Goal: Task Accomplishment & Management: Use online tool/utility

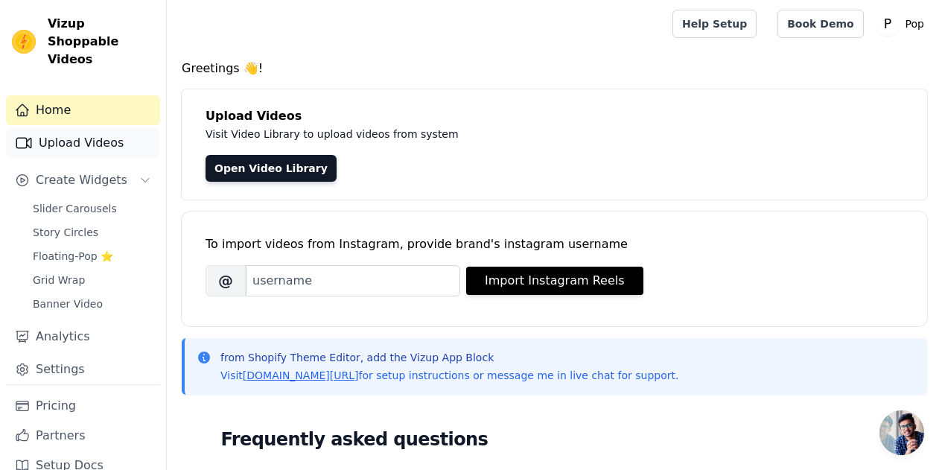
click at [75, 129] on link "Upload Videos" at bounding box center [83, 143] width 154 height 30
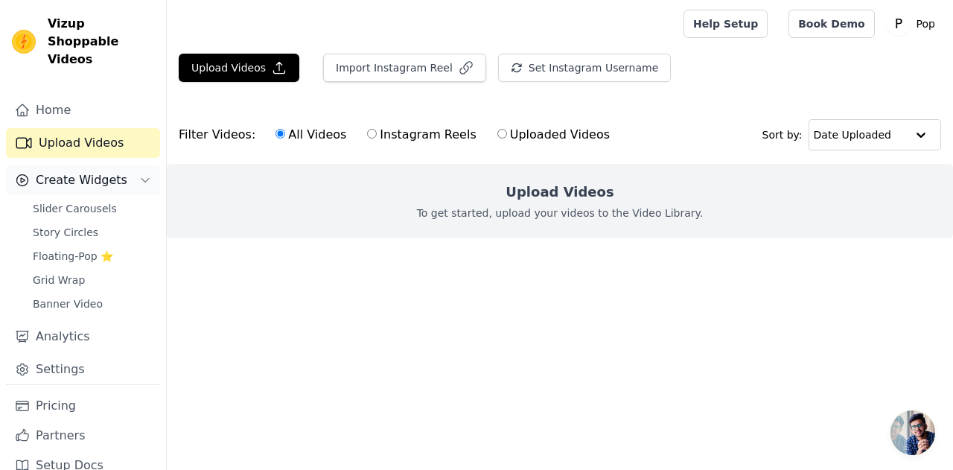
click at [74, 171] on span "Create Widgets" at bounding box center [82, 180] width 92 height 18
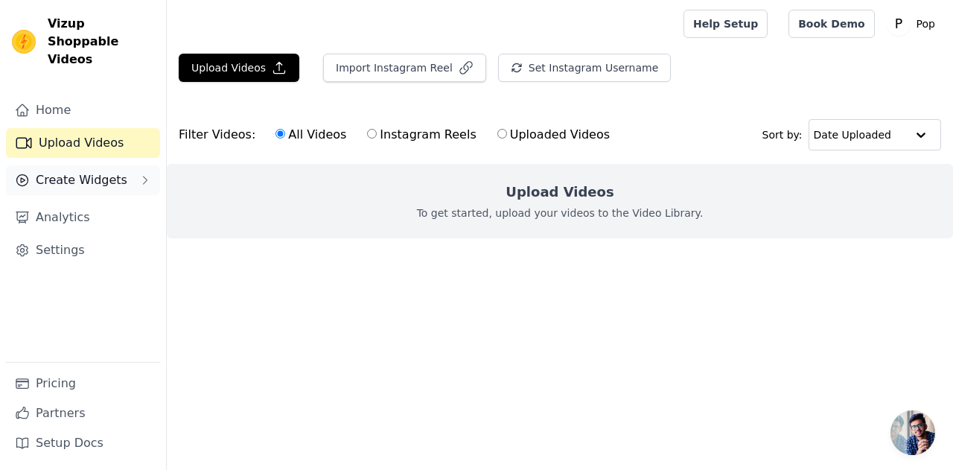
click at [74, 171] on span "Create Widgets" at bounding box center [82, 180] width 92 height 18
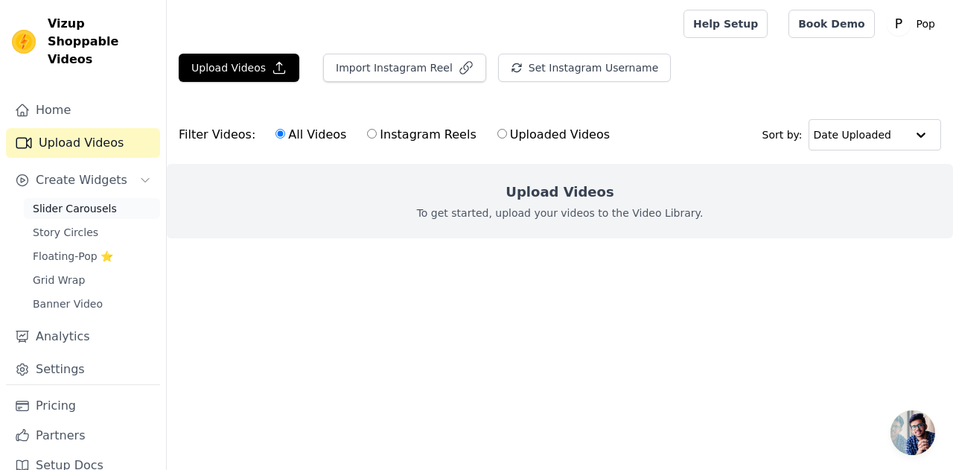
click at [79, 201] on span "Slider Carousels" at bounding box center [75, 208] width 84 height 15
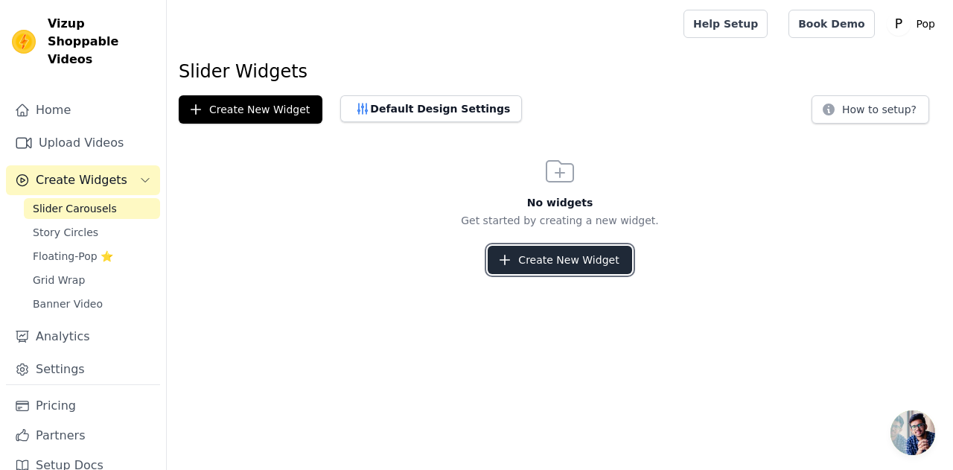
click at [544, 266] on button "Create New Widget" at bounding box center [560, 260] width 144 height 28
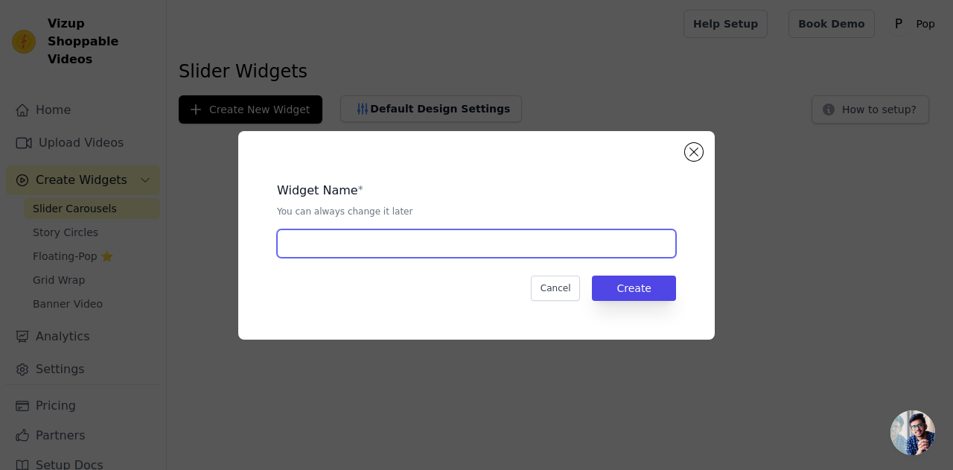
click at [509, 249] on input "text" at bounding box center [476, 243] width 399 height 28
type input "Homepage Video section"
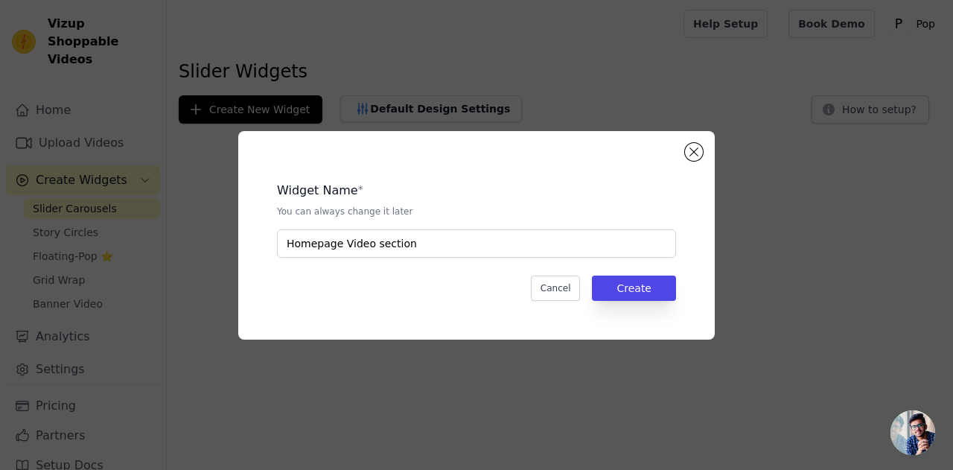
click at [639, 301] on div "Widget Name * You can always change it later Homepage Video section Cancel Crea…" at bounding box center [476, 235] width 429 height 161
click at [636, 293] on button "Create" at bounding box center [634, 287] width 84 height 25
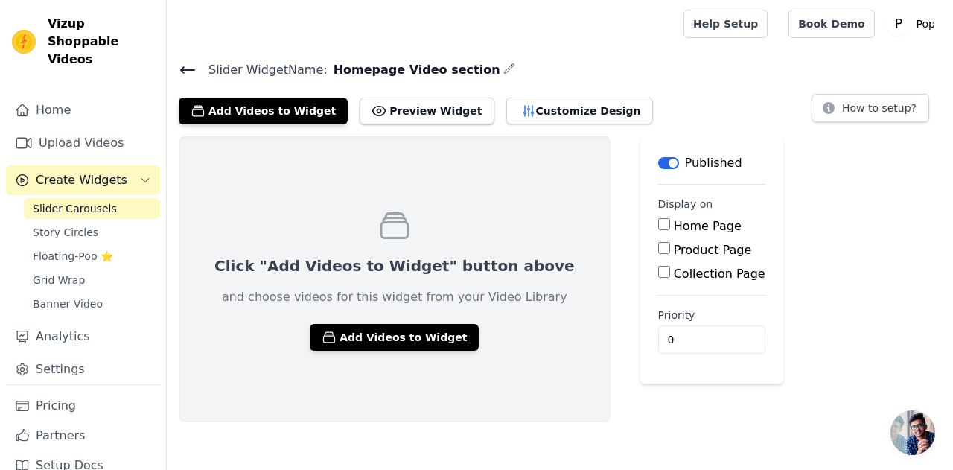
click at [658, 220] on input "Home Page" at bounding box center [664, 224] width 12 height 12
checkbox input "true"
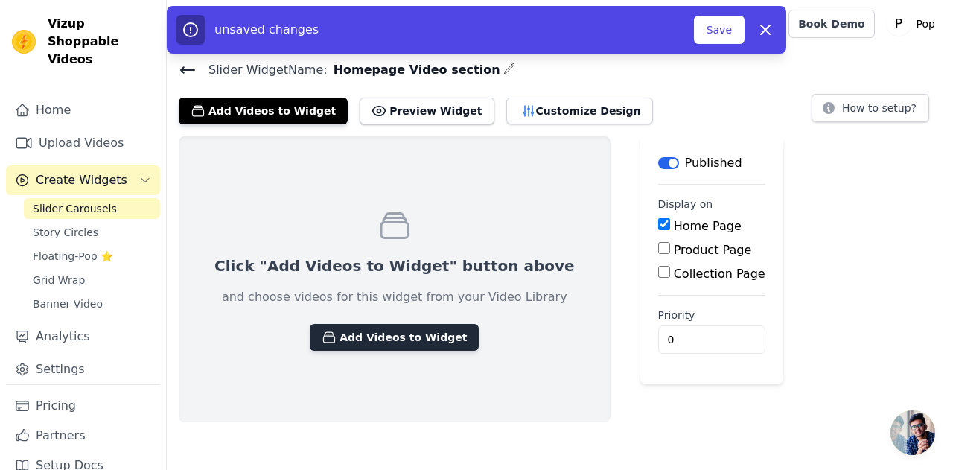
click at [405, 342] on button "Add Videos to Widget" at bounding box center [394, 337] width 169 height 27
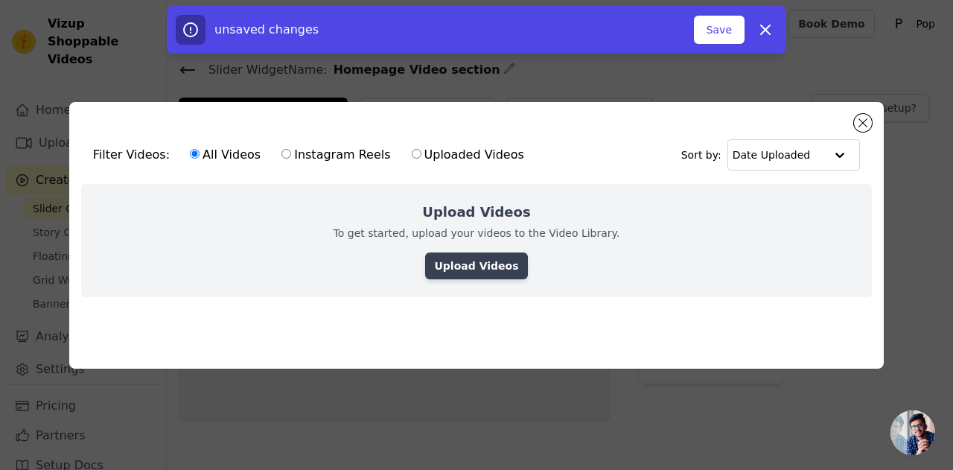
click at [469, 258] on link "Upload Videos" at bounding box center [476, 265] width 102 height 27
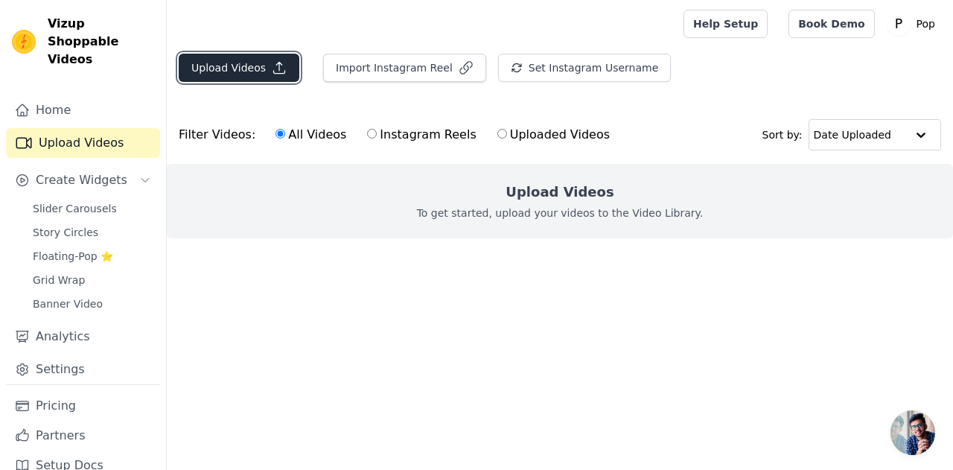
click at [246, 77] on button "Upload Videos" at bounding box center [239, 68] width 121 height 28
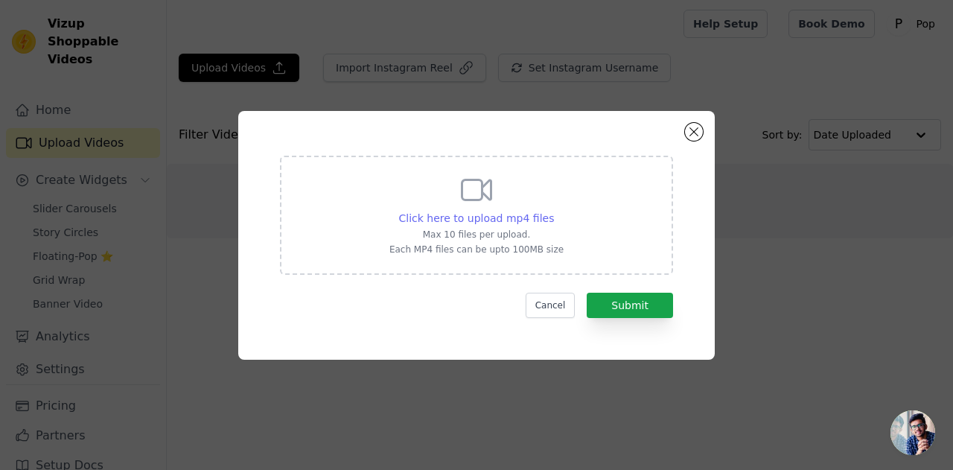
click at [480, 219] on span "Click here to upload mp4 files" at bounding box center [477, 218] width 156 height 12
click at [553, 211] on input "Click here to upload mp4 files Max 10 files per upload. Each MP4 files can be u…" at bounding box center [553, 210] width 1 height 1
type input "C:\fakepath\Untitled design (2).mp4"
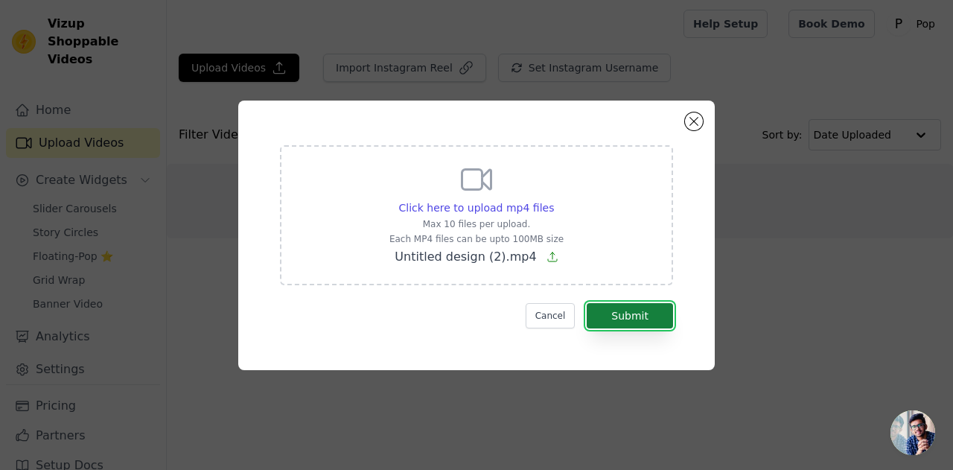
click at [651, 314] on button "Submit" at bounding box center [630, 315] width 86 height 25
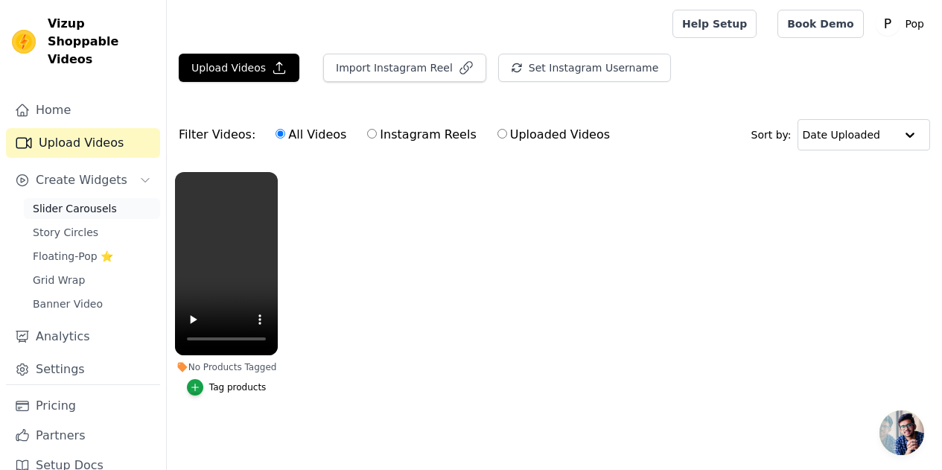
click at [110, 198] on link "Slider Carousels" at bounding box center [92, 208] width 136 height 21
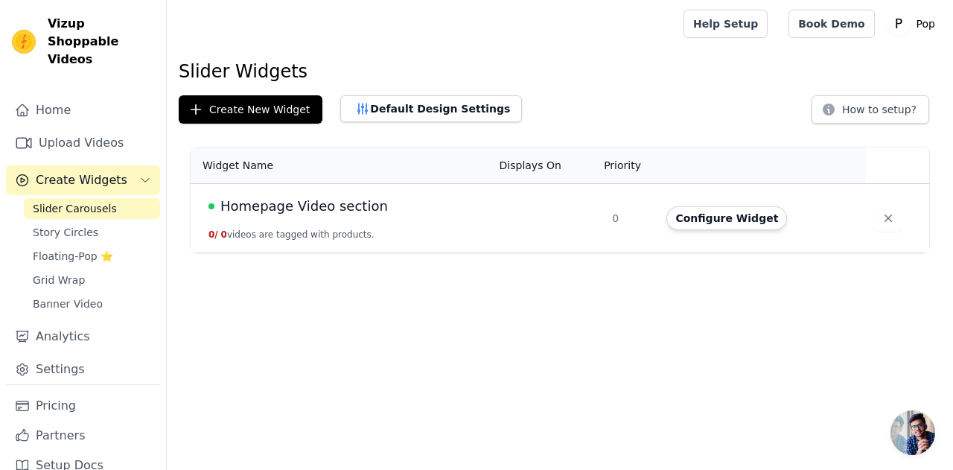
click at [715, 211] on button "Configure Widget" at bounding box center [726, 218] width 121 height 24
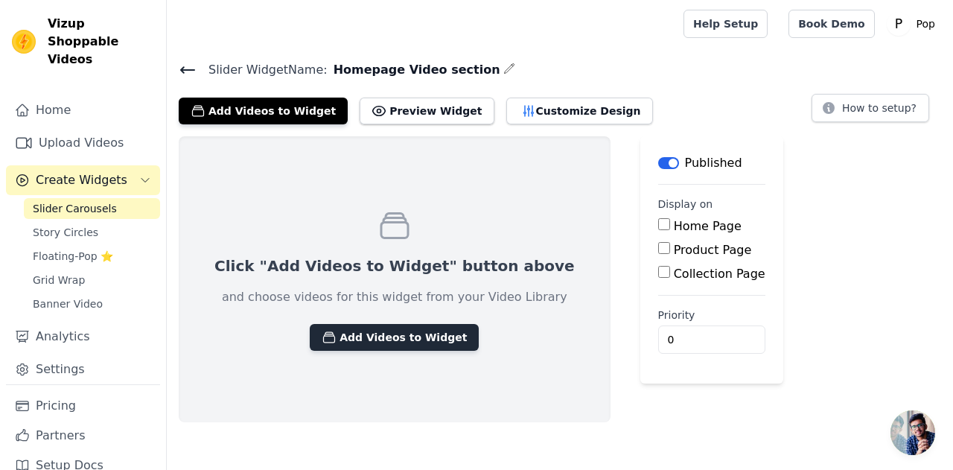
click at [403, 341] on button "Add Videos to Widget" at bounding box center [394, 337] width 169 height 27
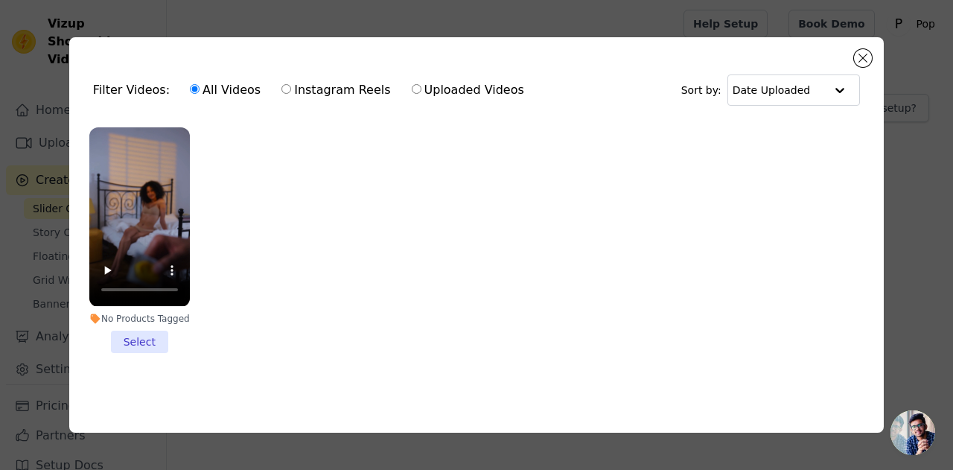
click at [142, 342] on li "No Products Tagged Select" at bounding box center [139, 239] width 100 height 225
click at [0, 0] on input "No Products Tagged Select" at bounding box center [0, 0] width 0 height 0
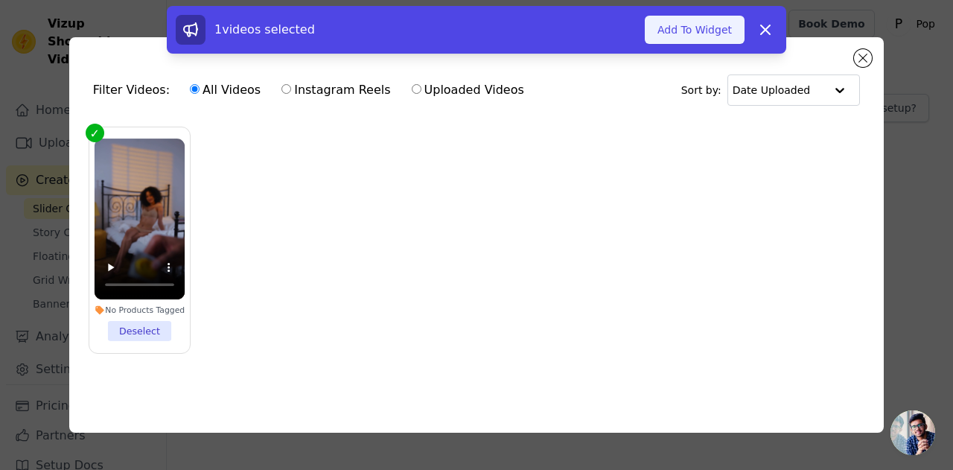
click at [709, 38] on button "Add To Widget" at bounding box center [695, 30] width 100 height 28
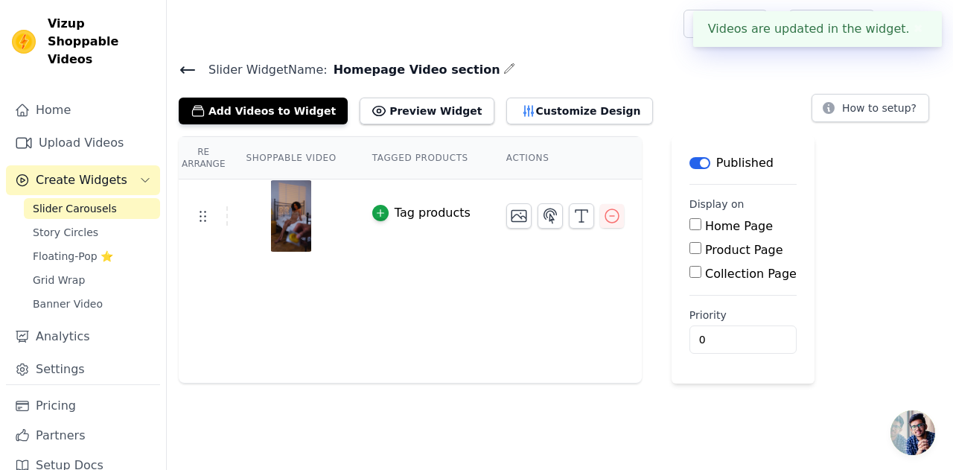
click at [689, 223] on input "Home Page" at bounding box center [695, 224] width 12 height 12
checkbox input "true"
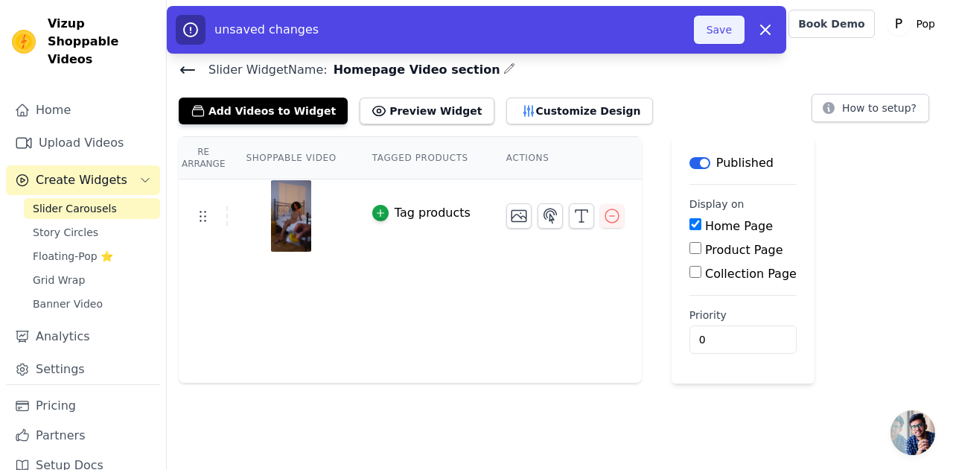
click at [730, 26] on button "Save" at bounding box center [719, 30] width 51 height 28
click at [701, 39] on button "Save" at bounding box center [719, 30] width 51 height 28
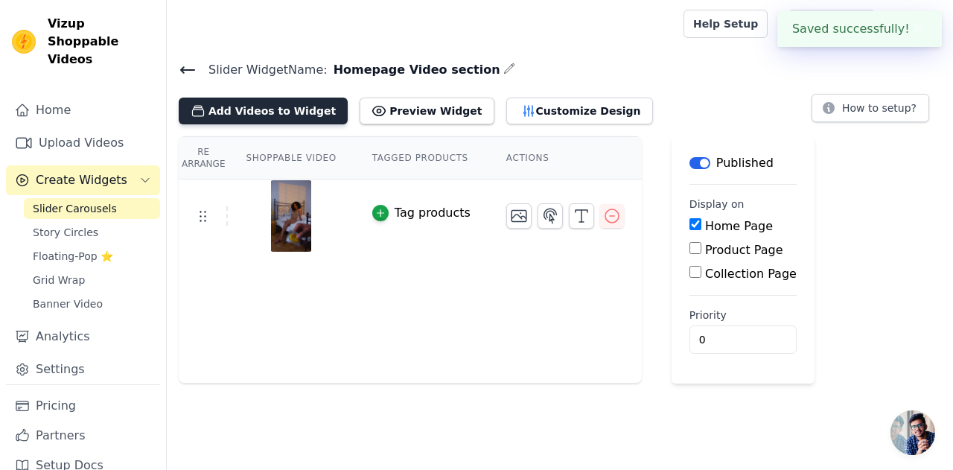
click at [223, 110] on button "Add Videos to Widget" at bounding box center [263, 111] width 169 height 27
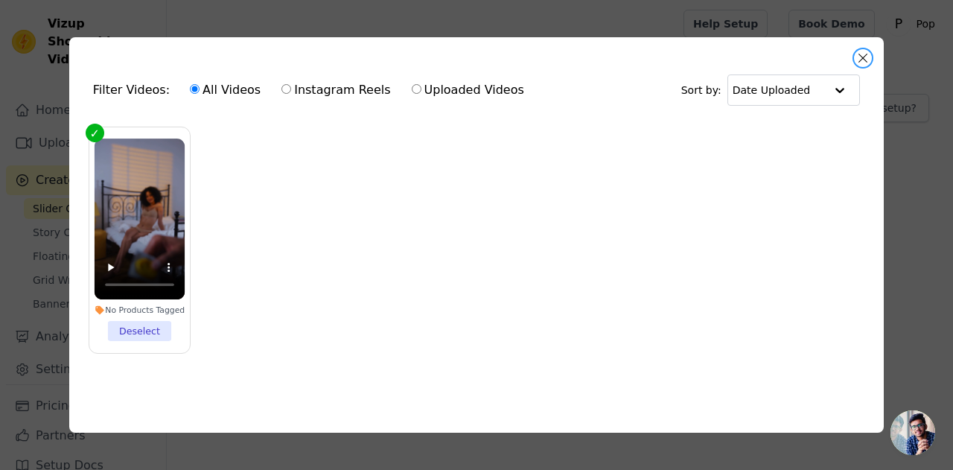
click at [863, 63] on button "Close modal" at bounding box center [863, 58] width 18 height 18
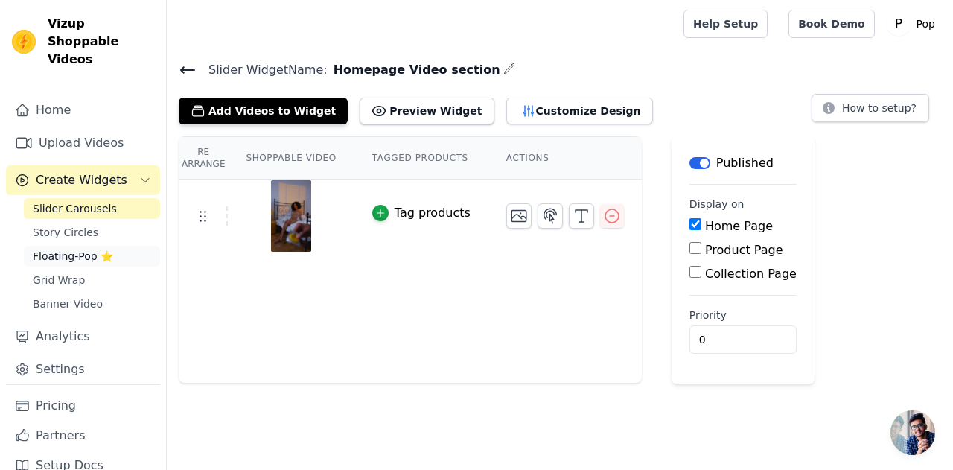
scroll to position [4, 0]
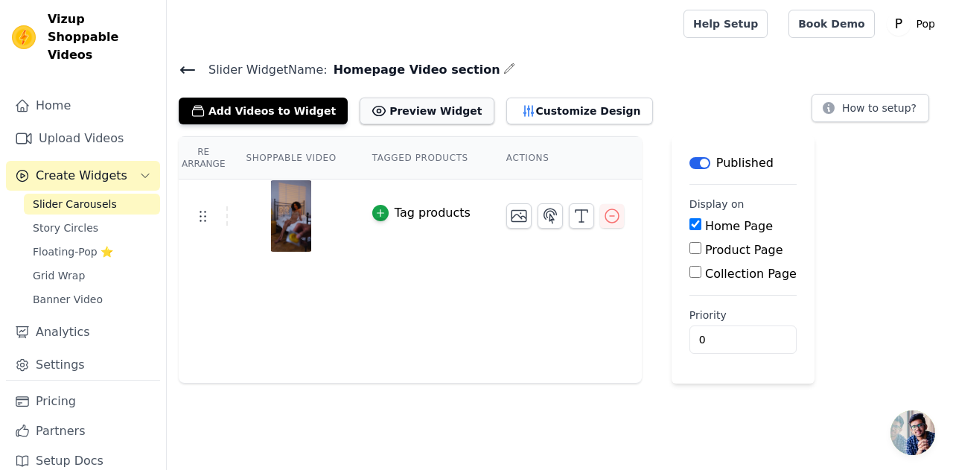
click at [390, 115] on button "Preview Widget" at bounding box center [427, 111] width 134 height 27
click at [551, 106] on button "Customize Design" at bounding box center [579, 111] width 147 height 27
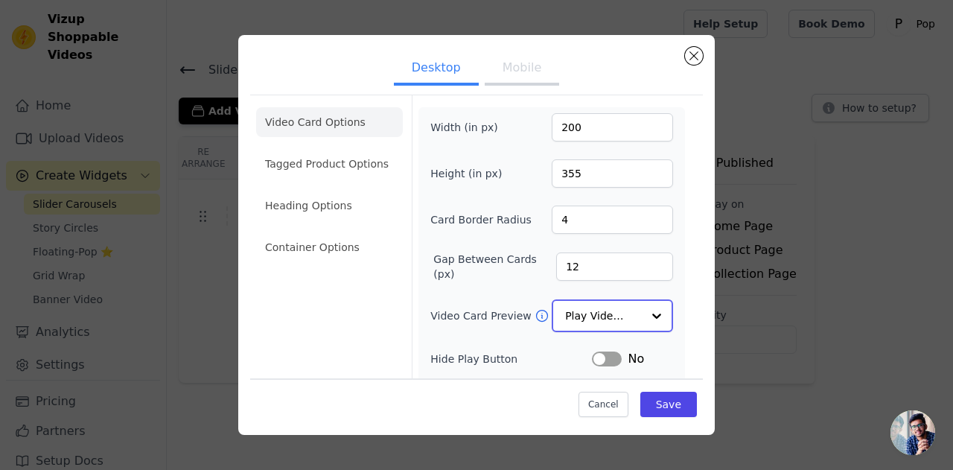
click at [581, 319] on input "Video Card Preview" at bounding box center [603, 316] width 77 height 30
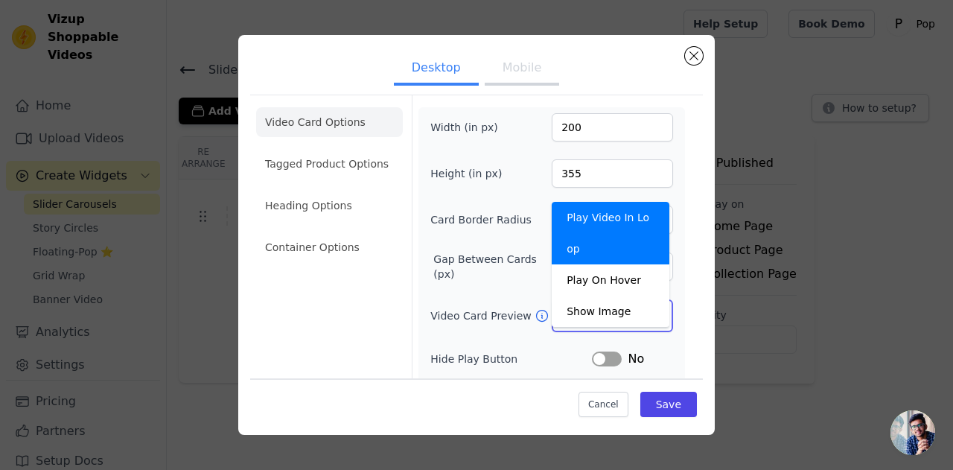
click at [581, 319] on input "Video Card Preview" at bounding box center [603, 316] width 77 height 30
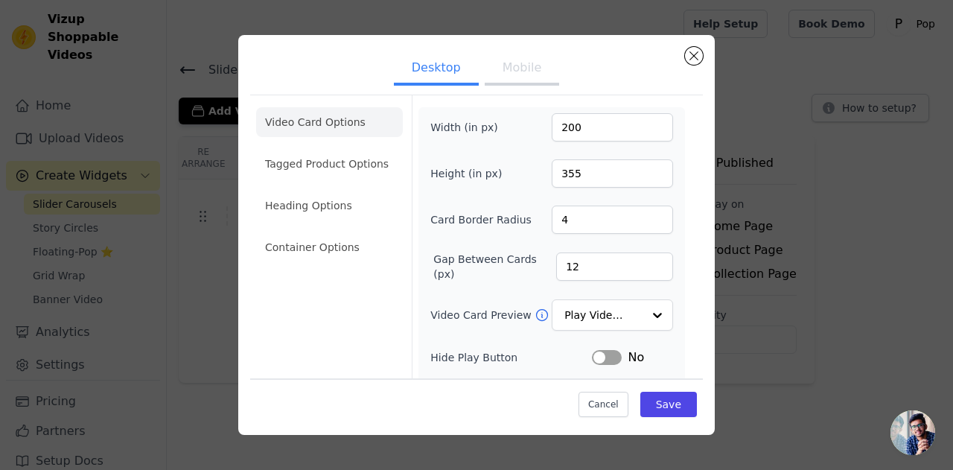
click at [604, 357] on button "Label" at bounding box center [607, 357] width 30 height 15
drag, startPoint x: 371, startPoint y: 144, endPoint x: 366, endPoint y: 165, distance: 20.8
click at [368, 159] on ul "Video Card Options Tagged Product Options Heading Options Container Options" at bounding box center [329, 184] width 147 height 167
click at [366, 165] on li "Tagged Product Options" at bounding box center [329, 164] width 147 height 30
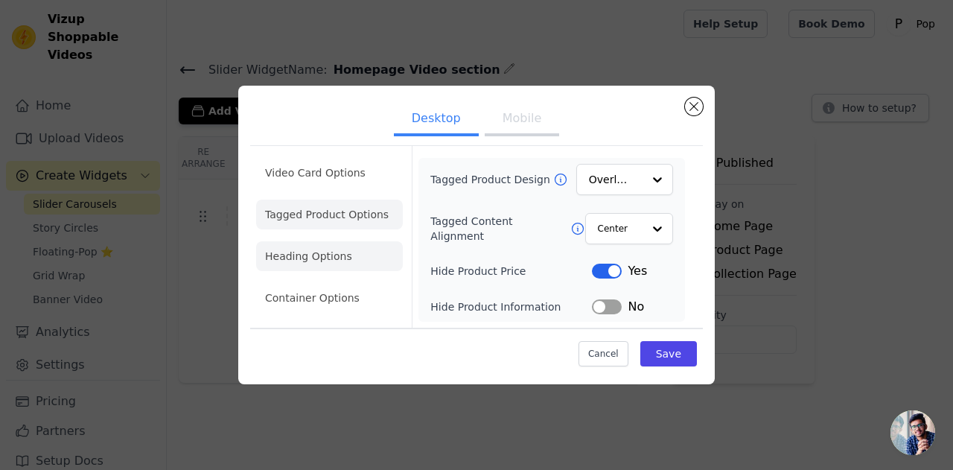
click at [351, 251] on li "Heading Options" at bounding box center [329, 256] width 147 height 30
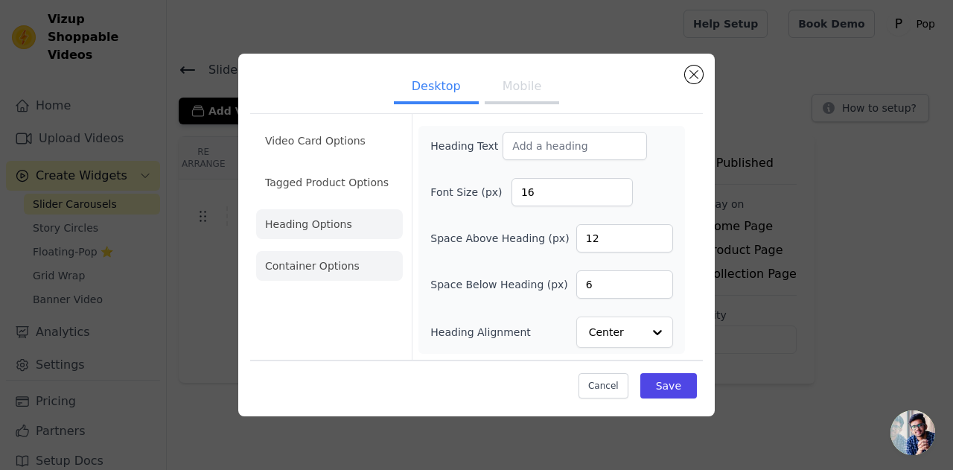
click at [345, 268] on li "Container Options" at bounding box center [329, 266] width 147 height 30
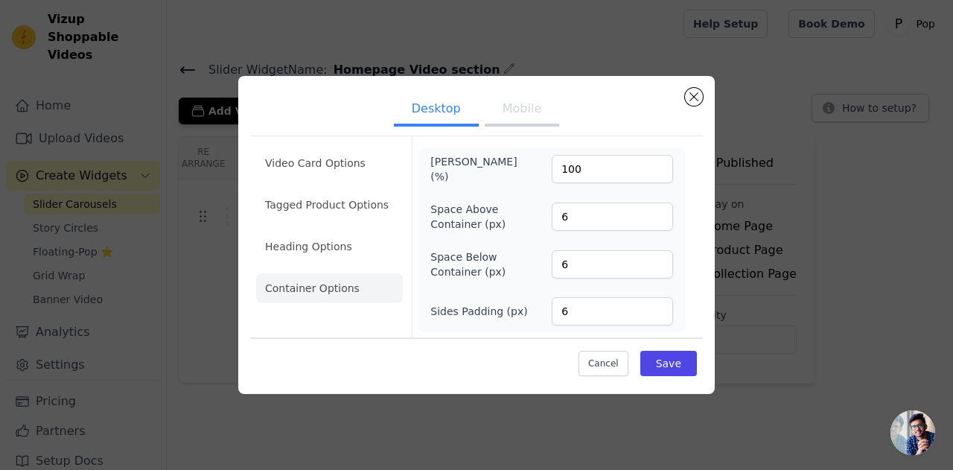
click at [521, 106] on button "Mobile" at bounding box center [522, 110] width 74 height 33
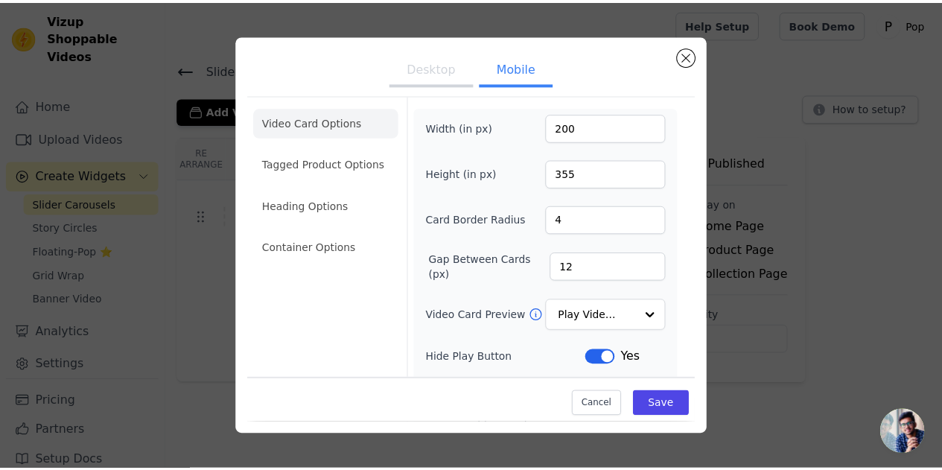
scroll to position [213, 0]
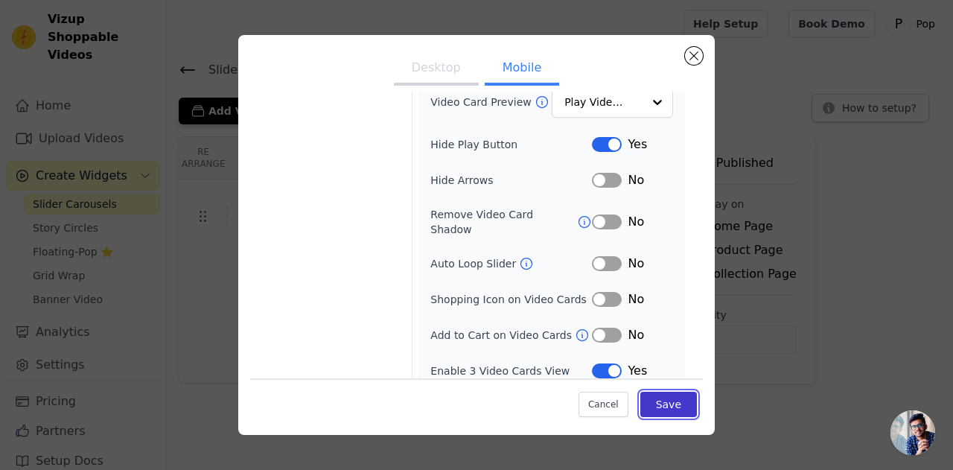
click at [650, 399] on button "Save" at bounding box center [668, 404] width 57 height 25
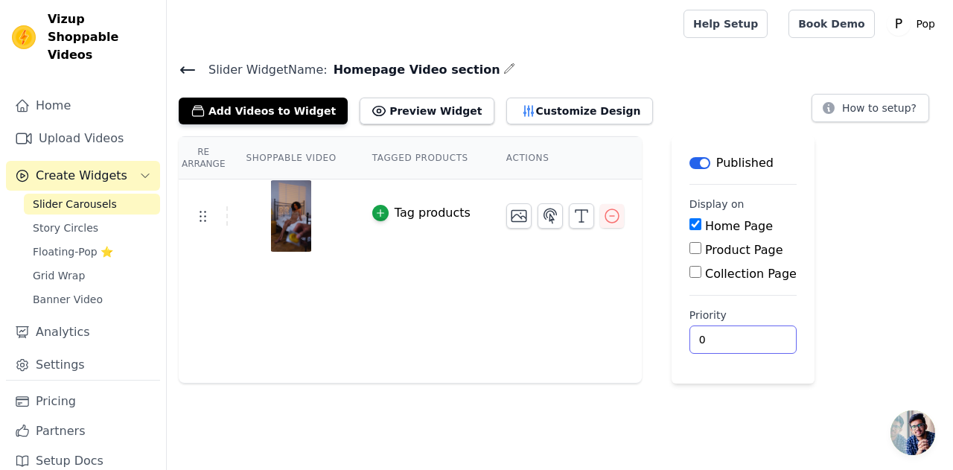
click at [691, 338] on input "0" at bounding box center [742, 339] width 107 height 28
type input "1"
click at [732, 333] on input "1" at bounding box center [742, 339] width 107 height 28
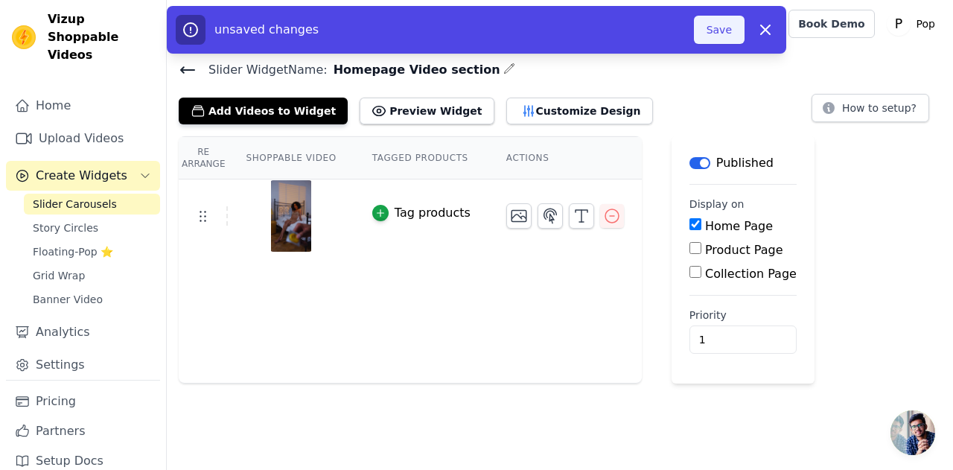
click at [710, 24] on button "Save" at bounding box center [719, 30] width 51 height 28
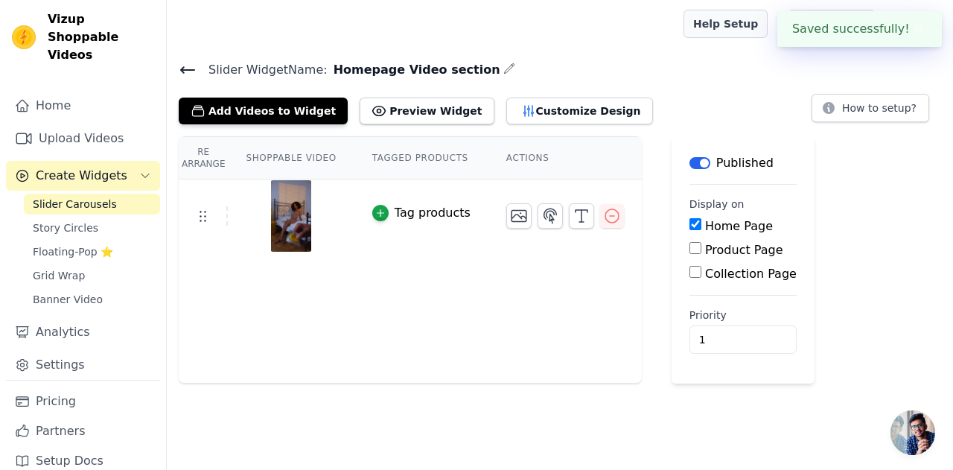
click at [724, 33] on link "Help Setup" at bounding box center [725, 24] width 84 height 28
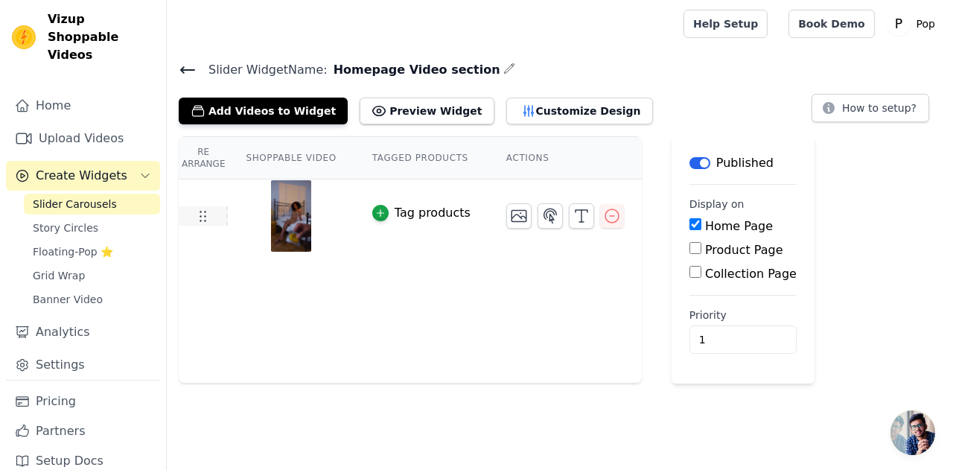
click at [198, 221] on icon at bounding box center [203, 216] width 18 height 18
click at [47, 220] on span "Story Circles" at bounding box center [66, 227] width 66 height 15
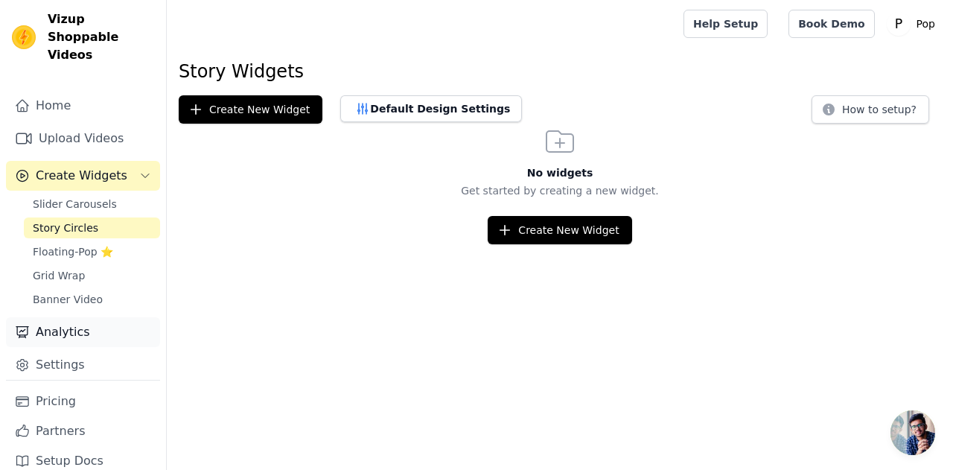
click at [79, 317] on link "Analytics" at bounding box center [83, 332] width 154 height 30
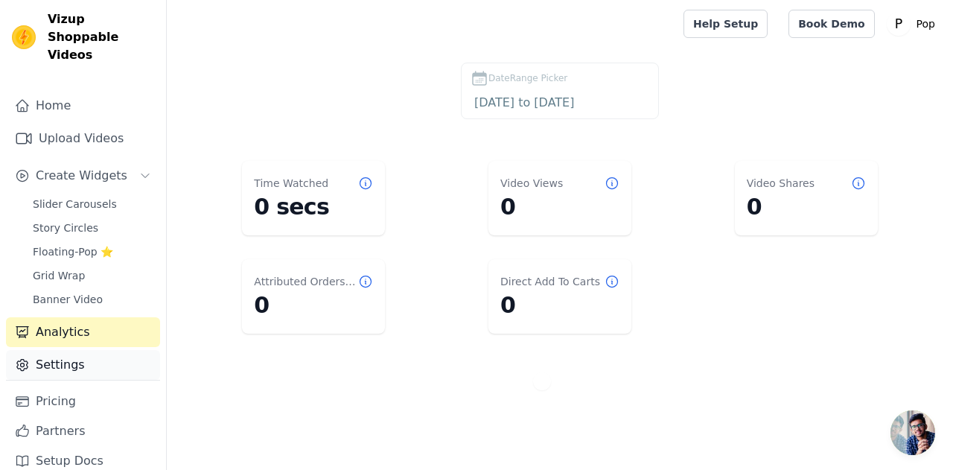
click at [86, 350] on link "Settings" at bounding box center [83, 365] width 154 height 30
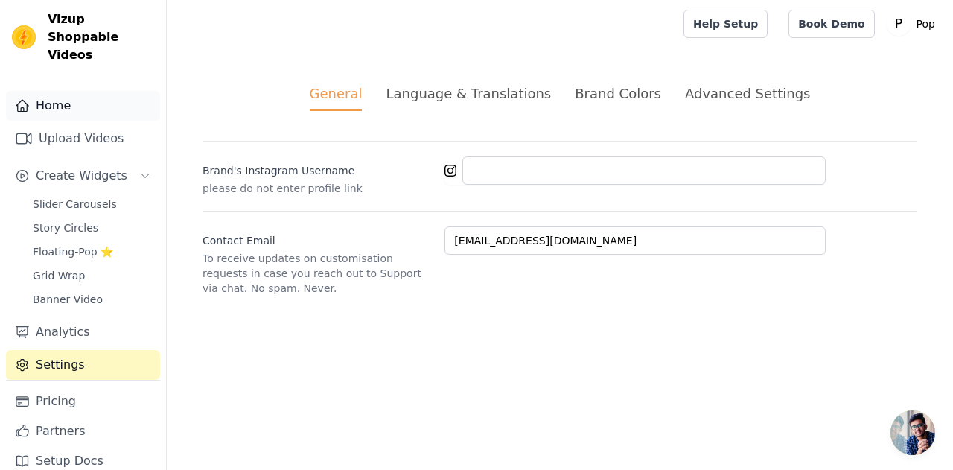
click at [92, 91] on link "Home" at bounding box center [83, 106] width 154 height 30
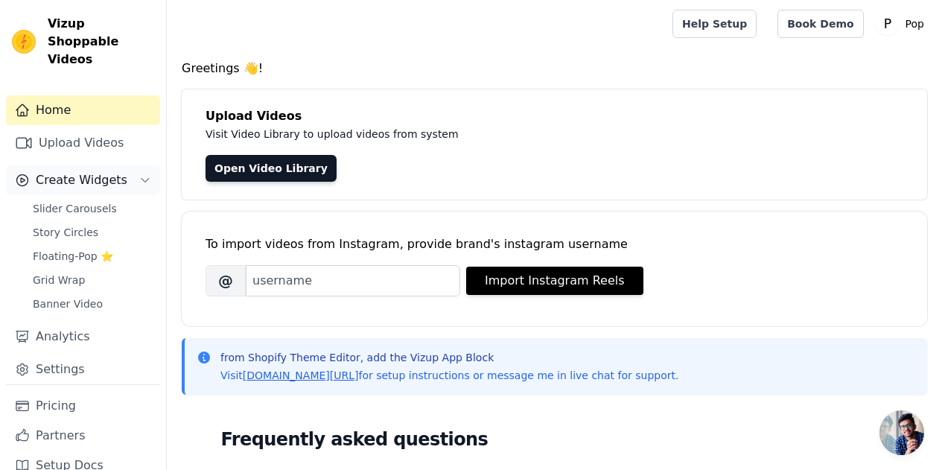
click at [74, 171] on span "Create Widgets" at bounding box center [82, 180] width 92 height 18
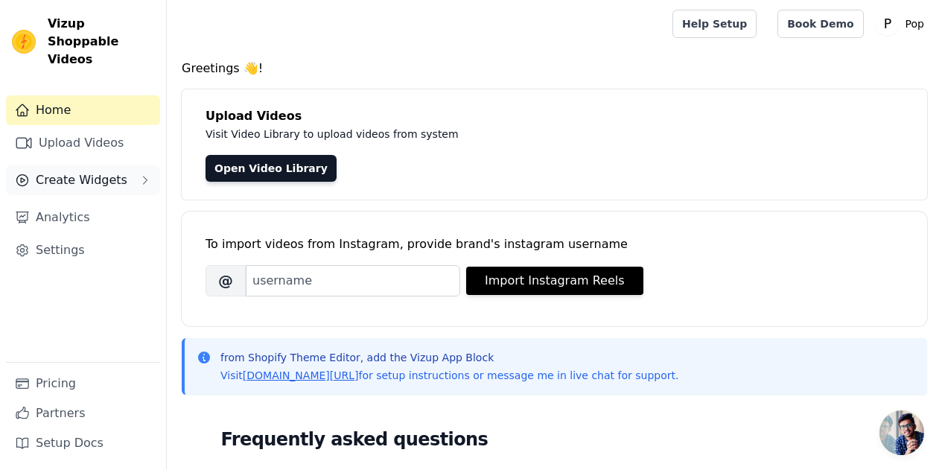
click at [74, 171] on span "Create Widgets" at bounding box center [82, 180] width 92 height 18
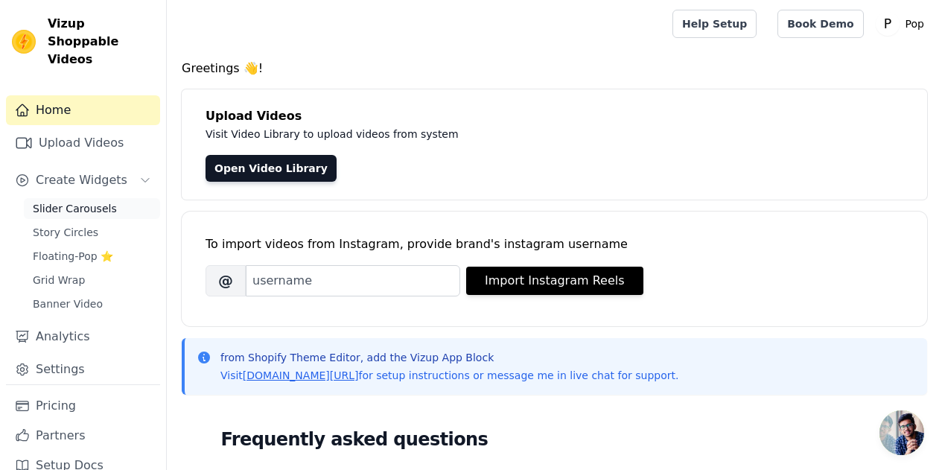
click at [77, 201] on span "Slider Carousels" at bounding box center [75, 208] width 84 height 15
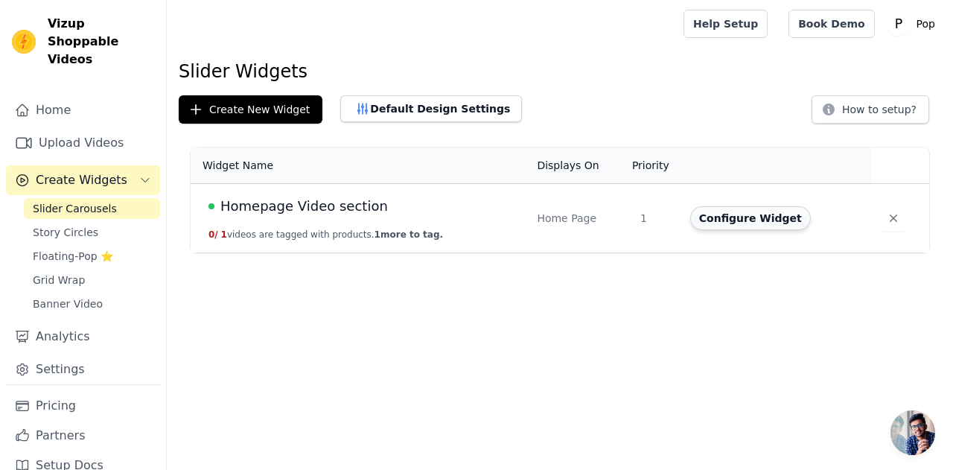
click at [749, 223] on button "Configure Widget" at bounding box center [750, 218] width 121 height 24
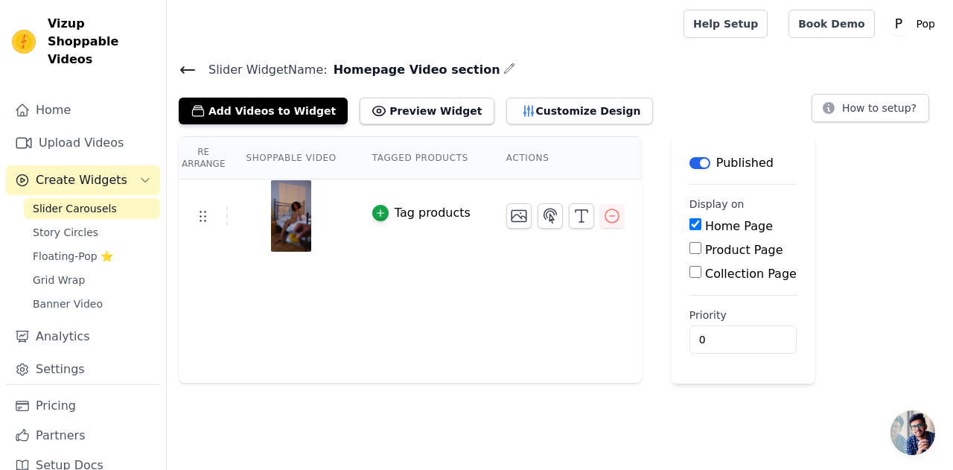
click at [418, 213] on div "Tag products" at bounding box center [433, 213] width 76 height 18
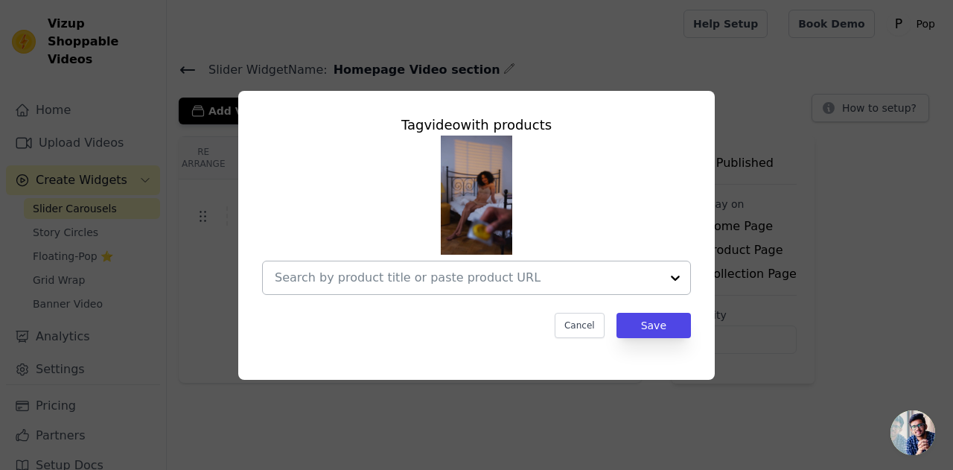
click at [633, 270] on input "text" at bounding box center [468, 278] width 386 height 18
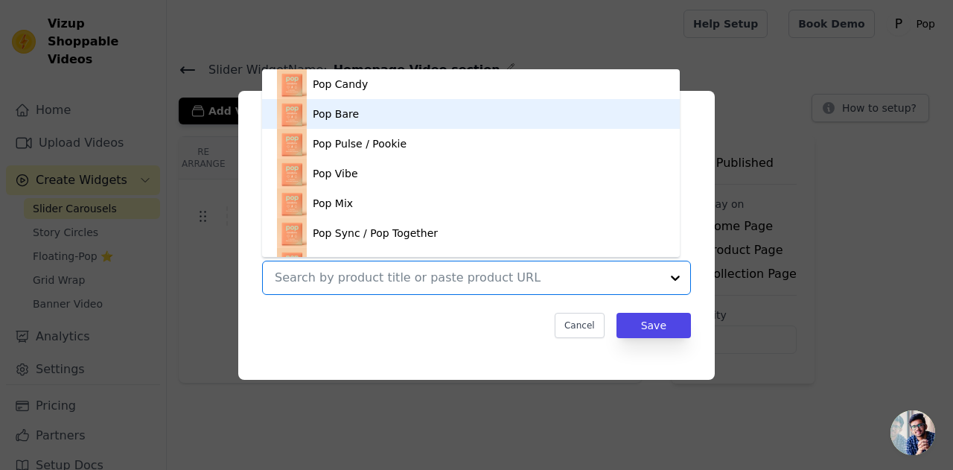
click at [724, 112] on div "Tag video with products Pop Candy Pop Bare Pop Pulse / Pookie Pop Vibe Pop Mix …" at bounding box center [476, 235] width 905 height 336
